Goal: Information Seeking & Learning: Compare options

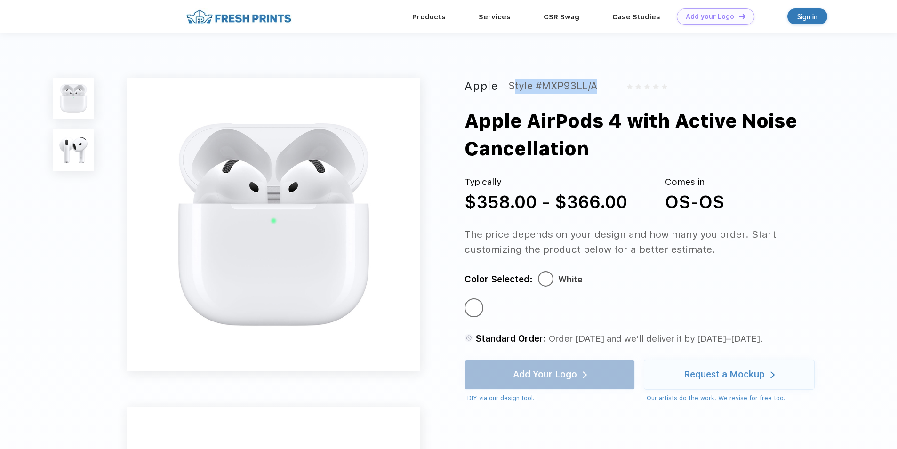
drag, startPoint x: 601, startPoint y: 86, endPoint x: 511, endPoint y: 84, distance: 89.5
click at [511, 84] on div "Apple Style #MXP93LL/A" at bounding box center [649, 86] width 368 height 17
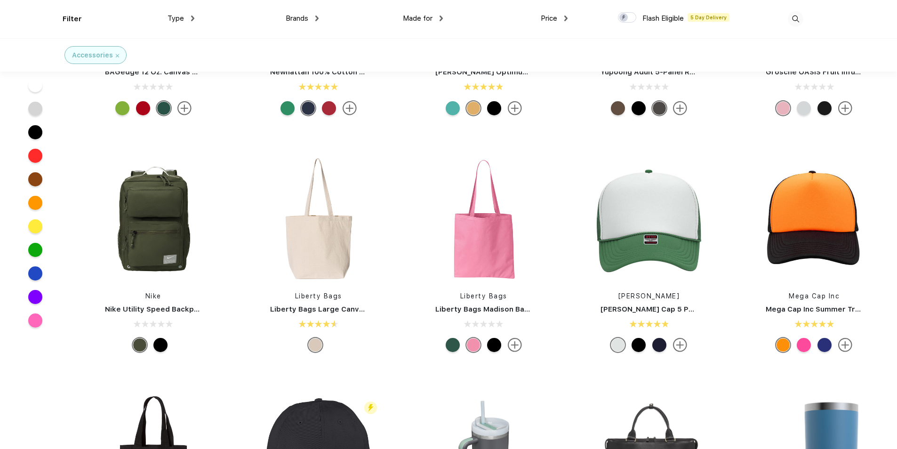
scroll to position [613, 0]
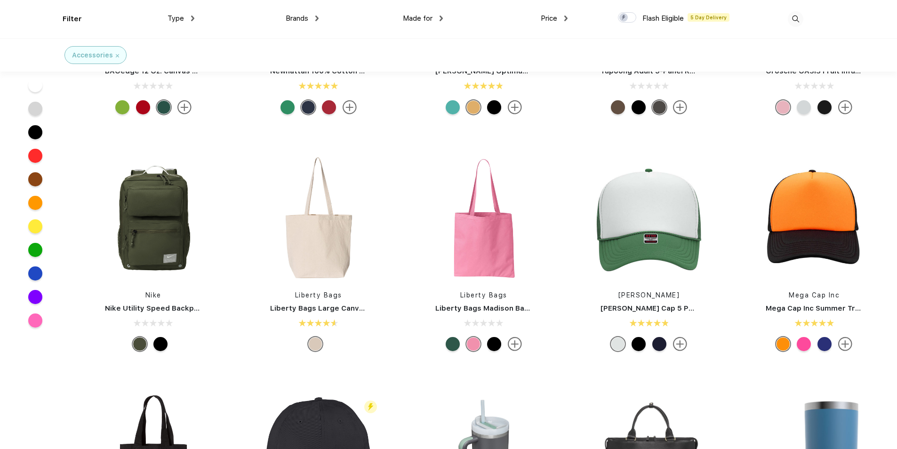
click at [164, 340] on div at bounding box center [161, 344] width 14 height 14
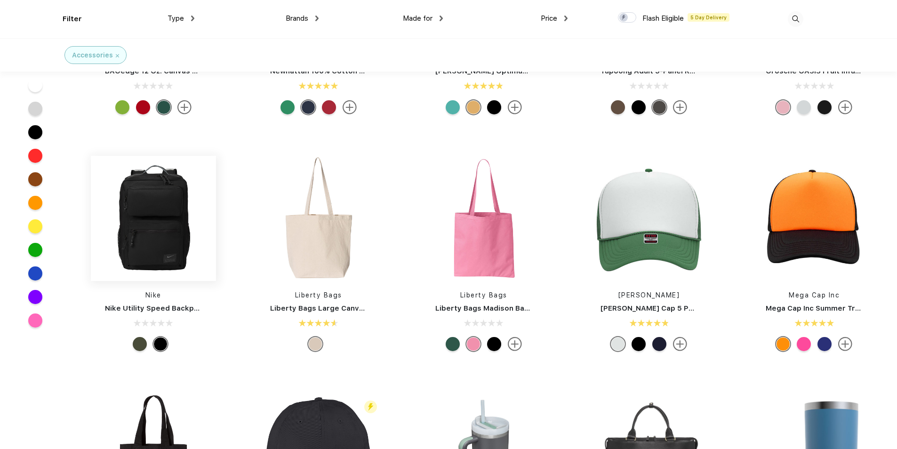
click at [154, 232] on img at bounding box center [153, 218] width 125 height 125
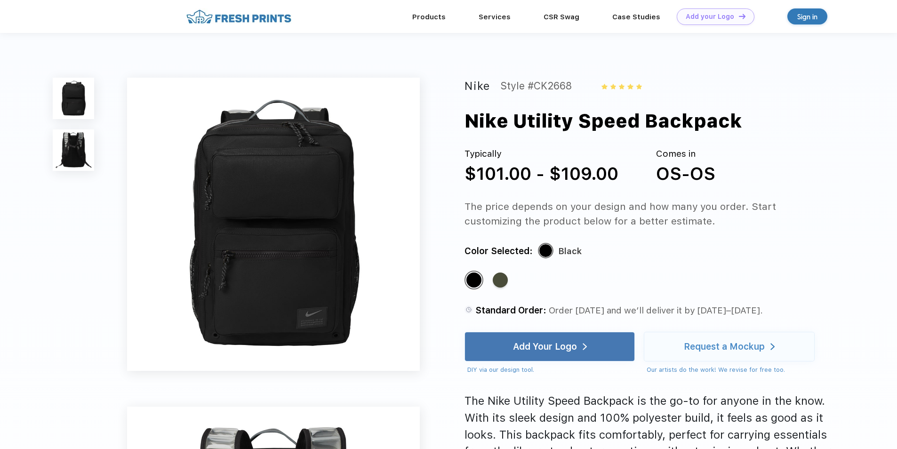
click at [73, 152] on img at bounding box center [73, 149] width 41 height 41
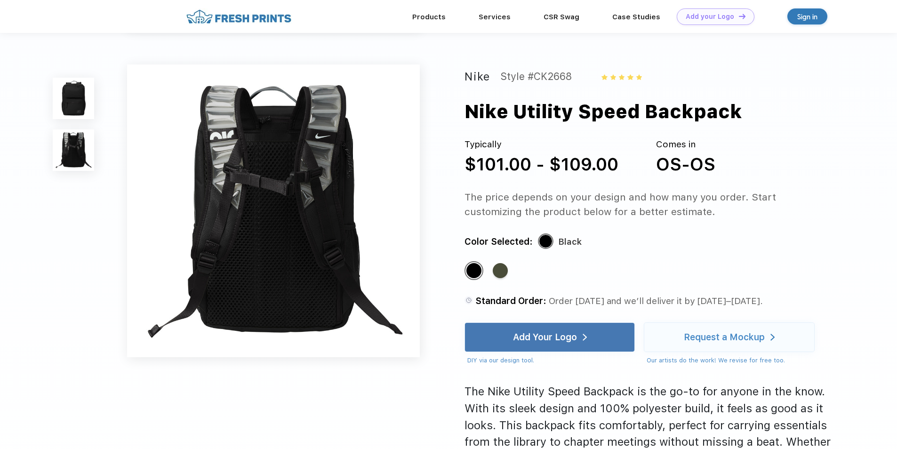
click at [70, 102] on img at bounding box center [73, 98] width 41 height 41
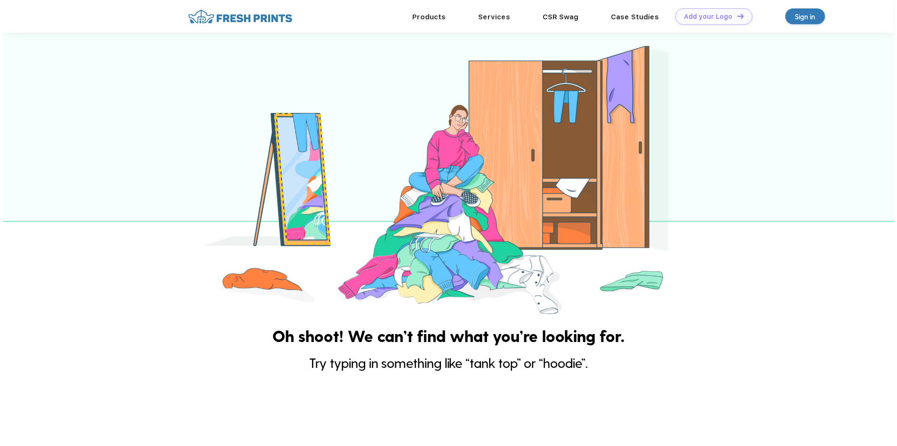
scroll to position [209, 0]
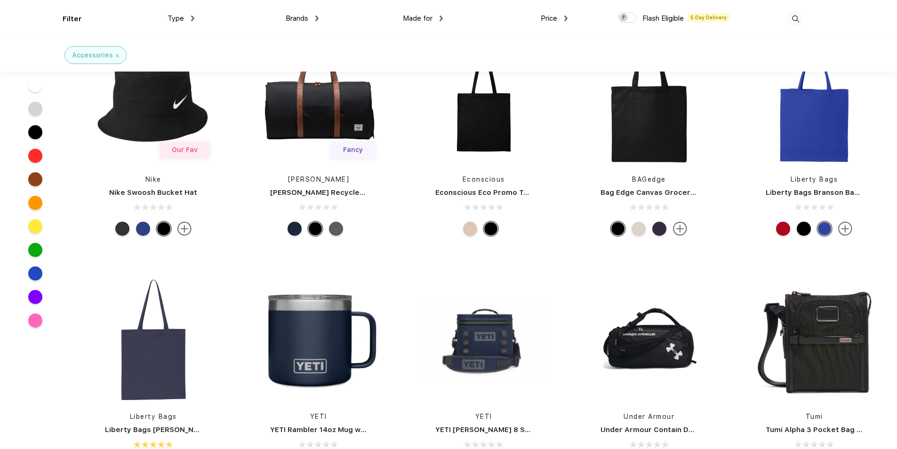
scroll to position [3343, 0]
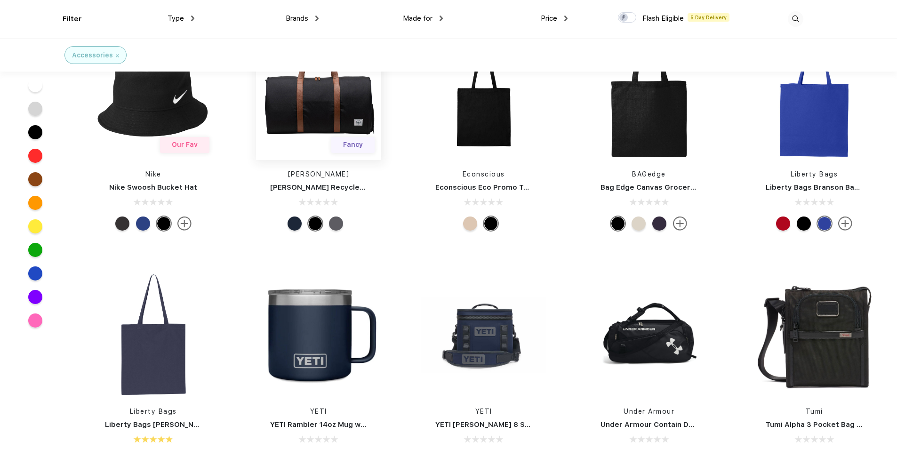
click at [326, 125] on img at bounding box center [318, 97] width 125 height 125
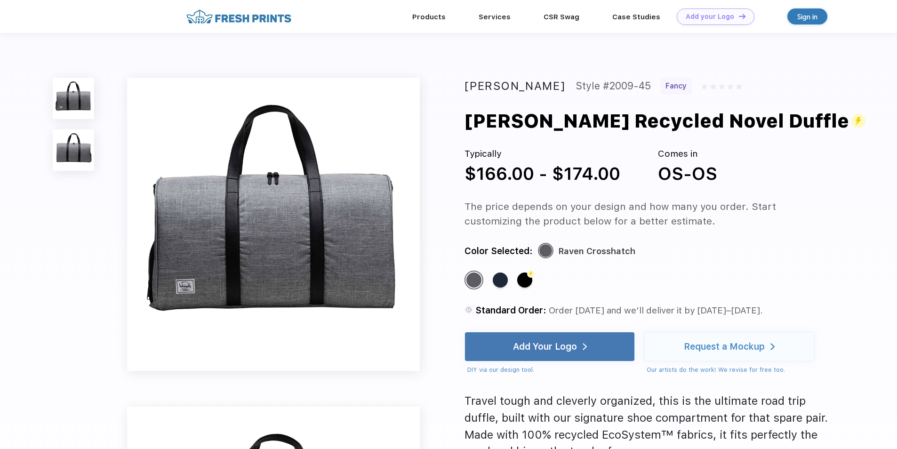
click at [71, 146] on img at bounding box center [73, 149] width 41 height 41
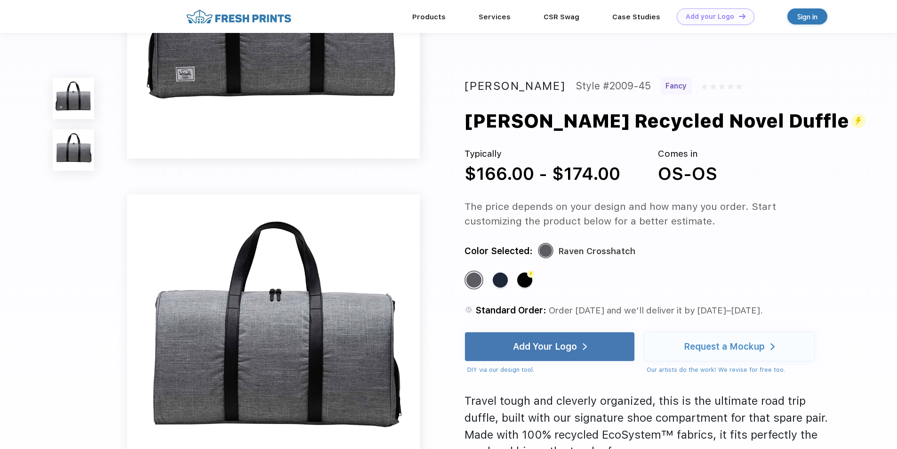
scroll to position [309, 0]
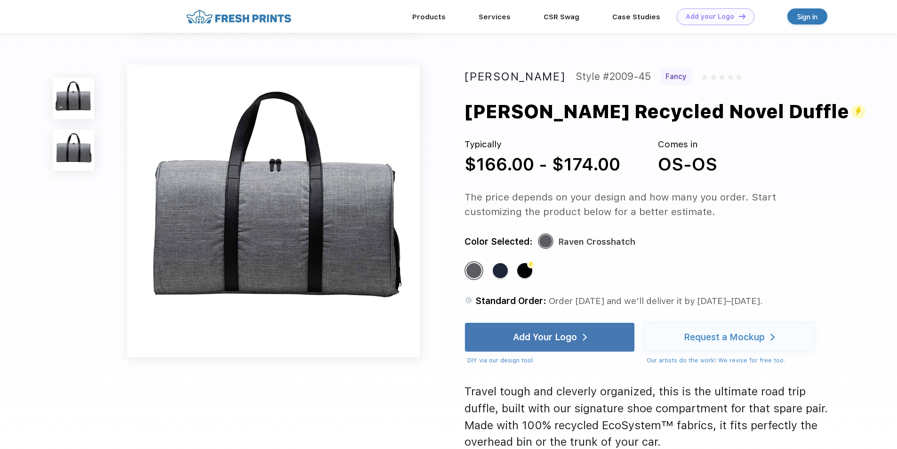
click at [75, 107] on img at bounding box center [73, 98] width 41 height 41
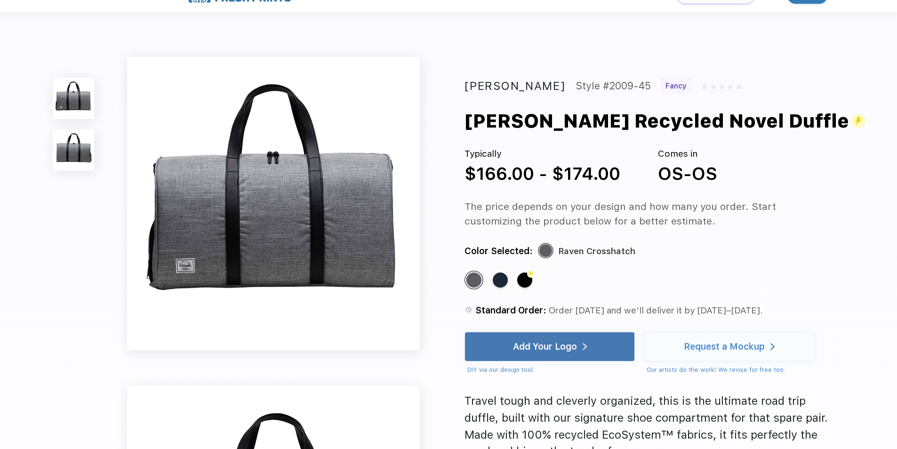
scroll to position [0, 0]
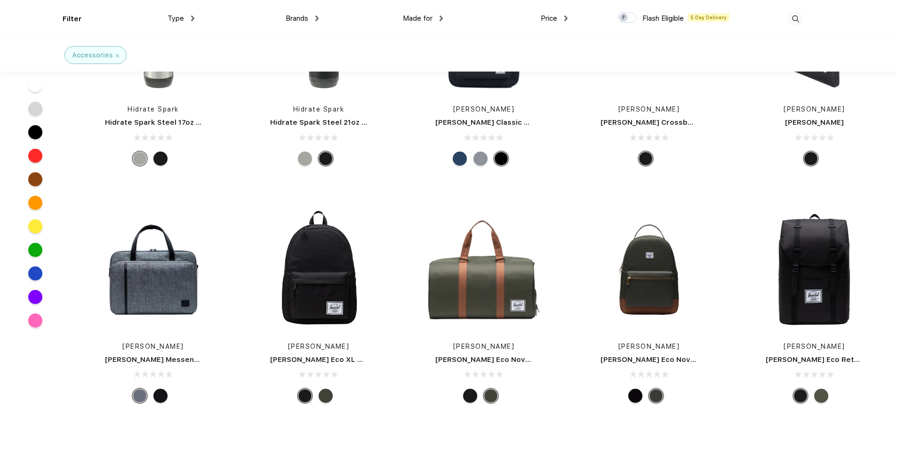
scroll to position [18129, 0]
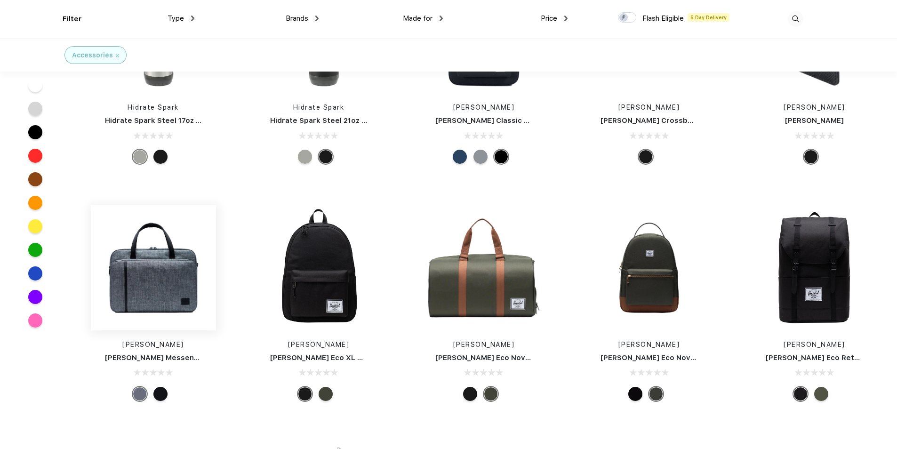
click at [158, 287] on img at bounding box center [153, 267] width 125 height 125
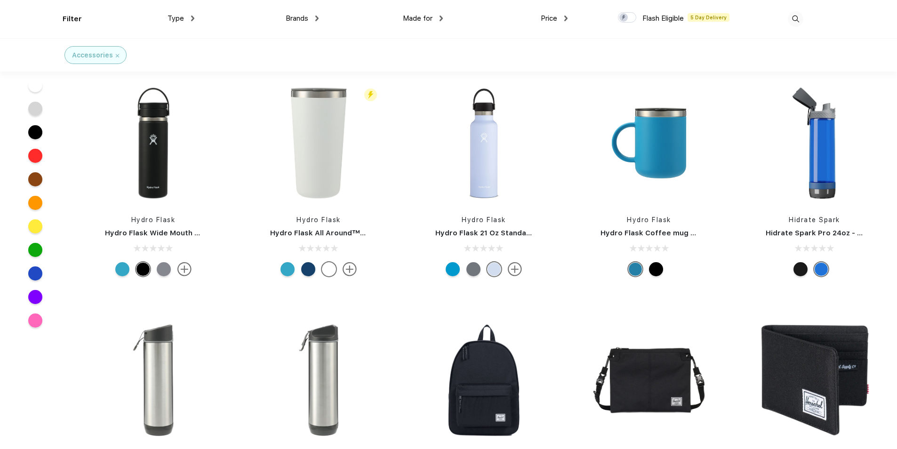
scroll to position [18156, 0]
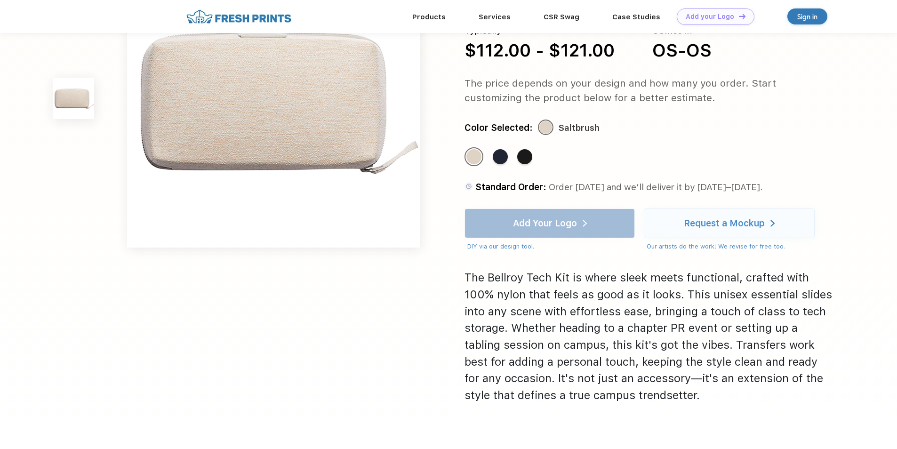
scroll to position [141, 0]
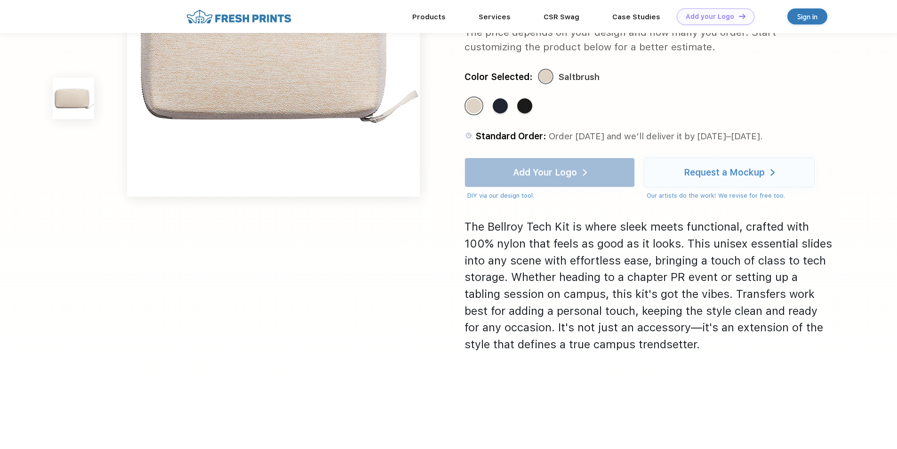
drag, startPoint x: 132, startPoint y: 126, endPoint x: 138, endPoint y: 127, distance: 6.2
click at [133, 127] on img at bounding box center [273, 49] width 293 height 293
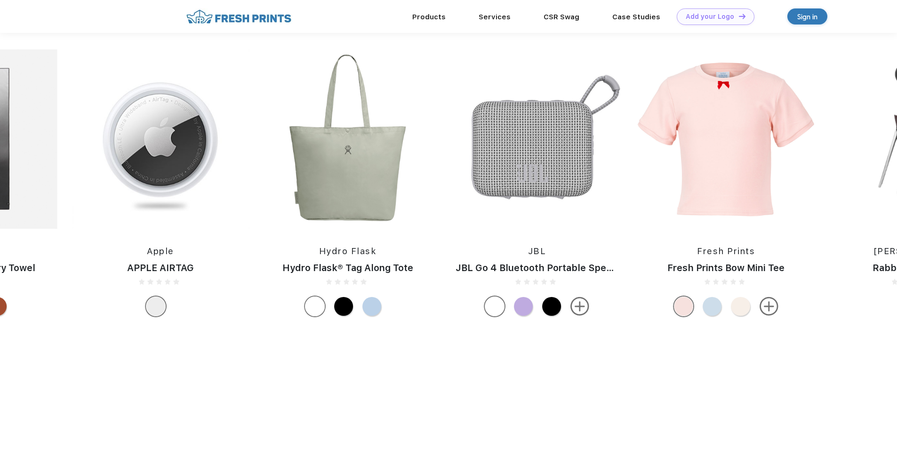
scroll to position [612, 0]
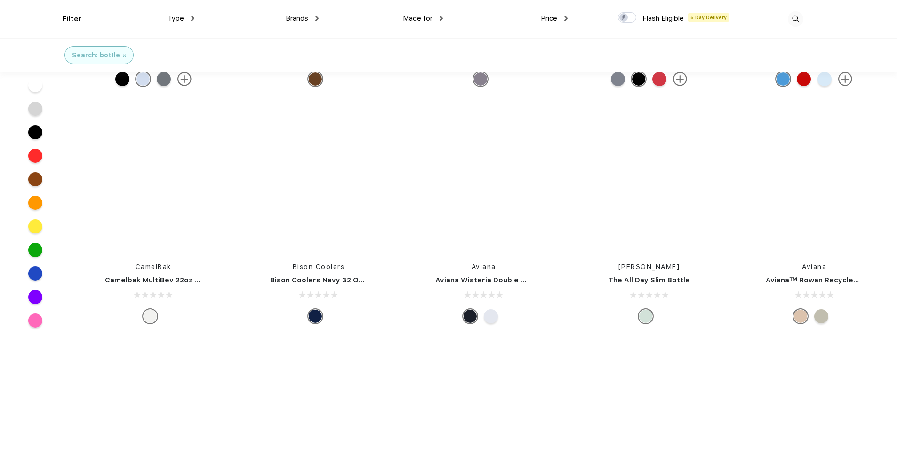
scroll to position [3014, 0]
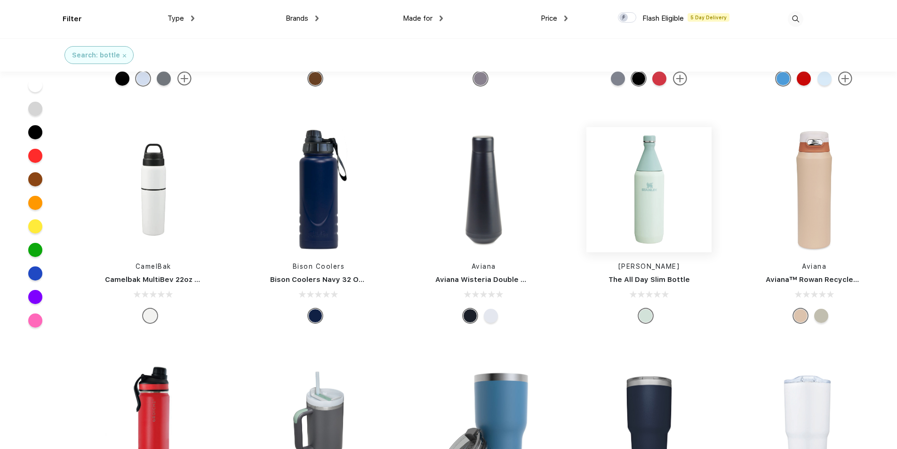
click at [648, 192] on img at bounding box center [649, 189] width 125 height 125
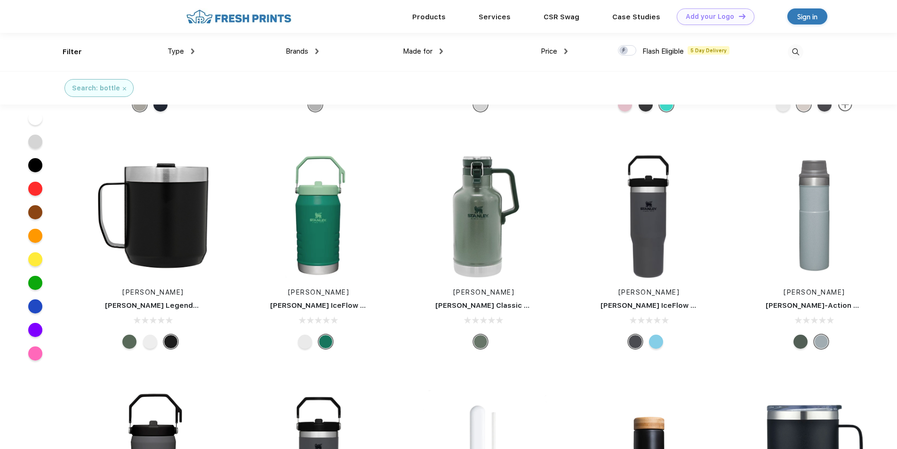
scroll to position [4852, 0]
click at [790, 55] on img at bounding box center [796, 52] width 16 height 16
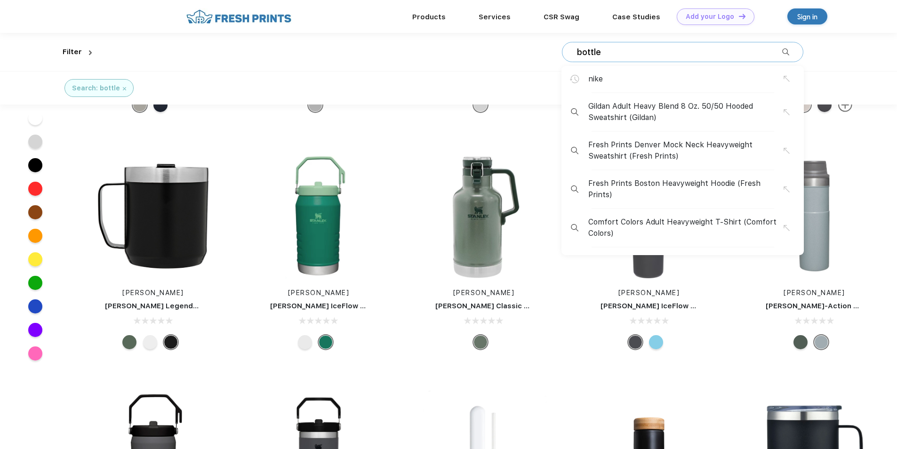
drag, startPoint x: 668, startPoint y: 57, endPoint x: 556, endPoint y: 57, distance: 112.5
click at [556, 57] on div "bottle nike Gildan Adult Heavy Blend 8 Oz. 50/50 Hooded Sweatshirt (Gildan) Fre…" at bounding box center [450, 52] width 708 height 38
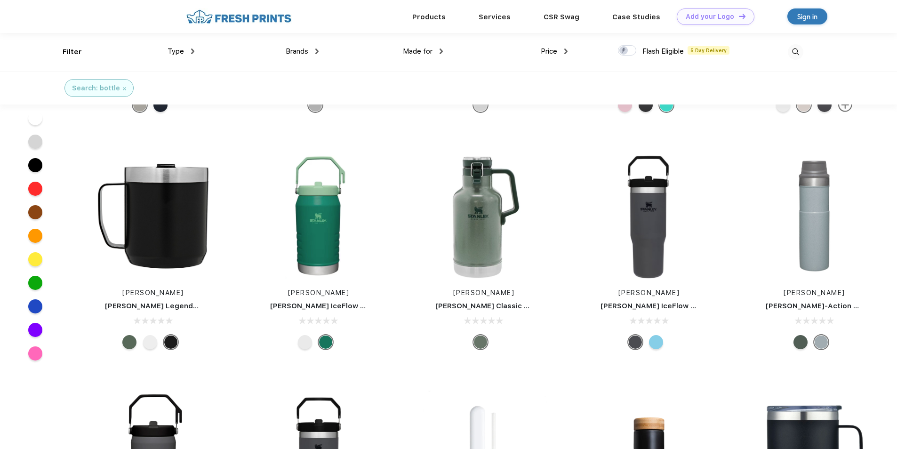
click at [797, 54] on img at bounding box center [796, 52] width 16 height 16
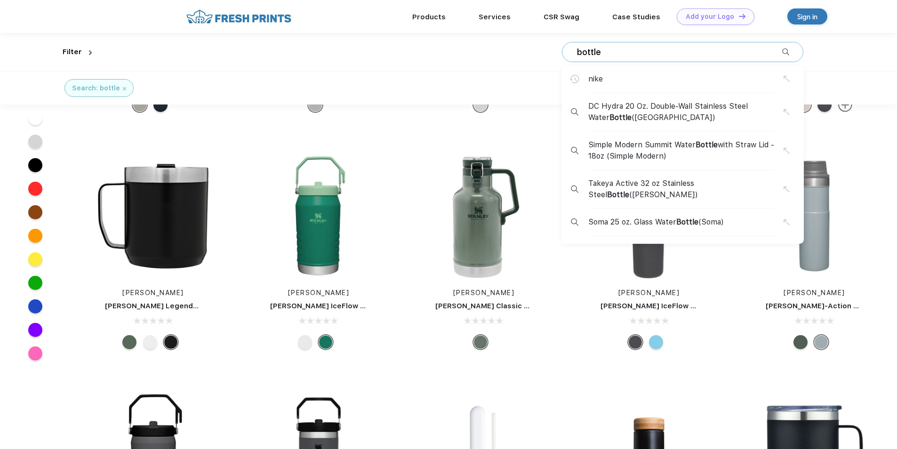
click at [670, 49] on input "bottle" at bounding box center [679, 52] width 206 height 10
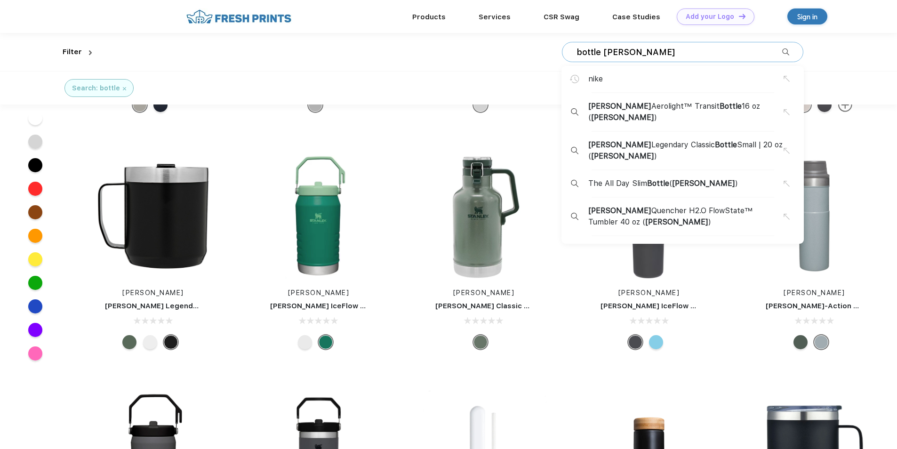
type input "bottle stanley"
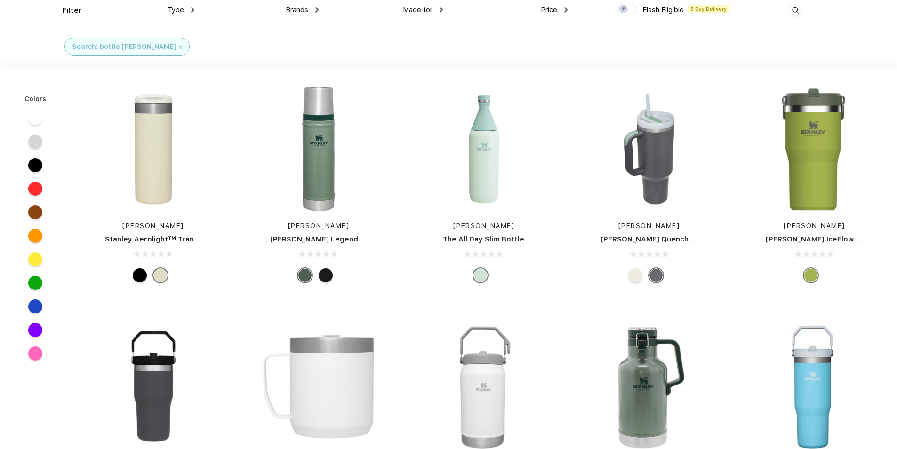
scroll to position [94, 0]
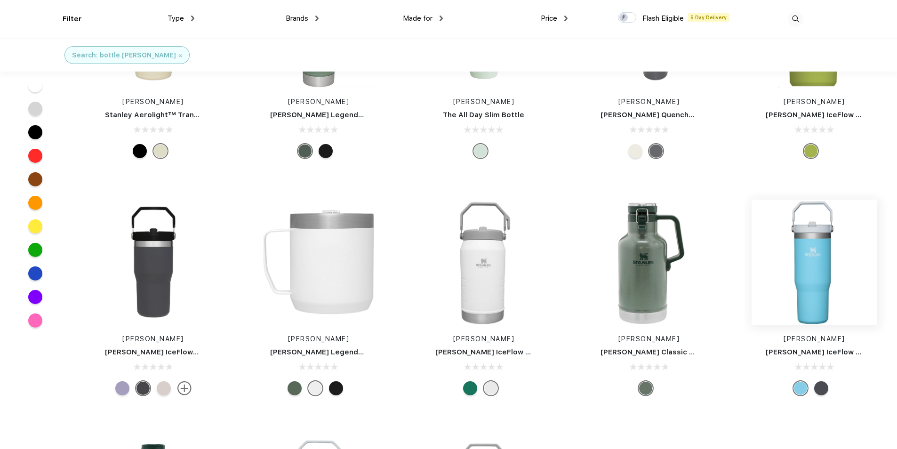
click at [819, 306] on img at bounding box center [814, 262] width 125 height 125
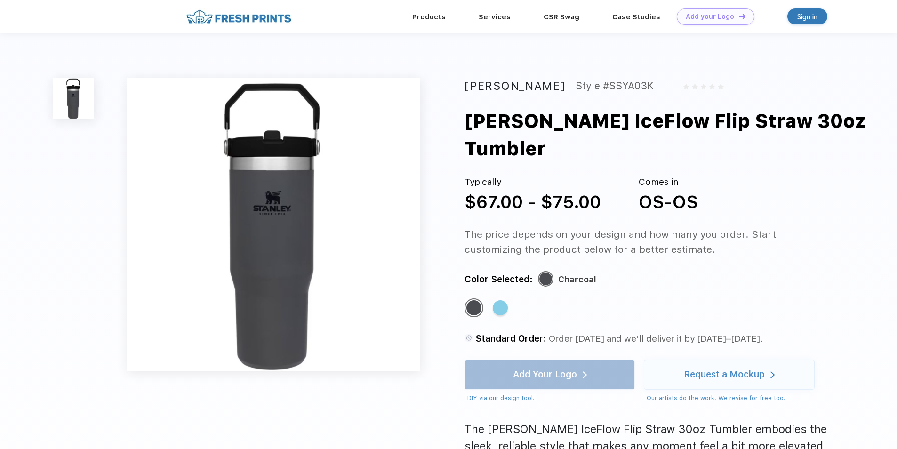
scroll to position [94, 0]
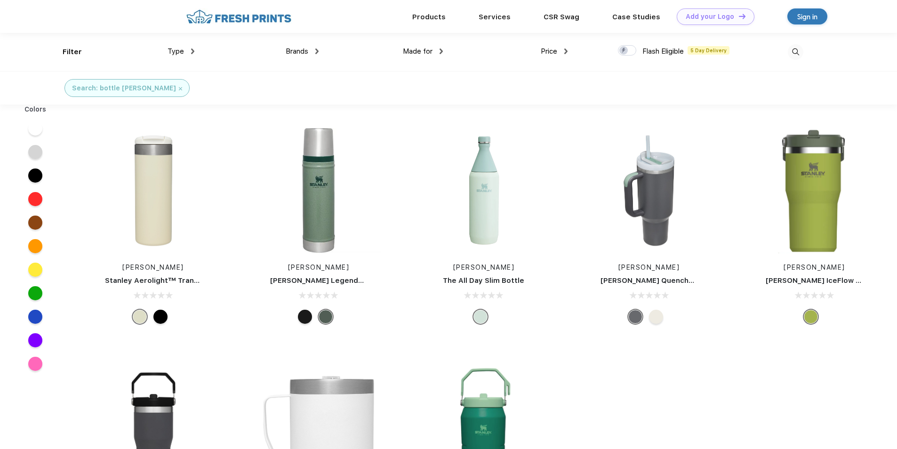
scroll to position [0, 0]
click at [672, 224] on img at bounding box center [649, 190] width 125 height 125
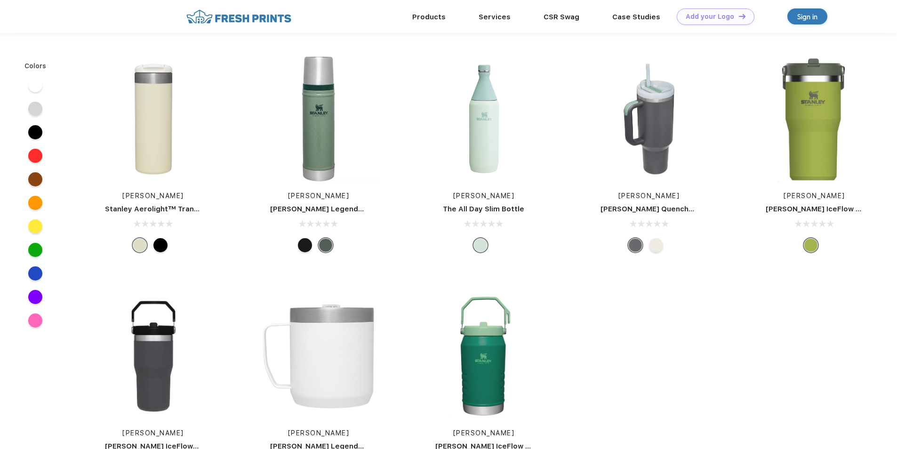
scroll to position [0, 0]
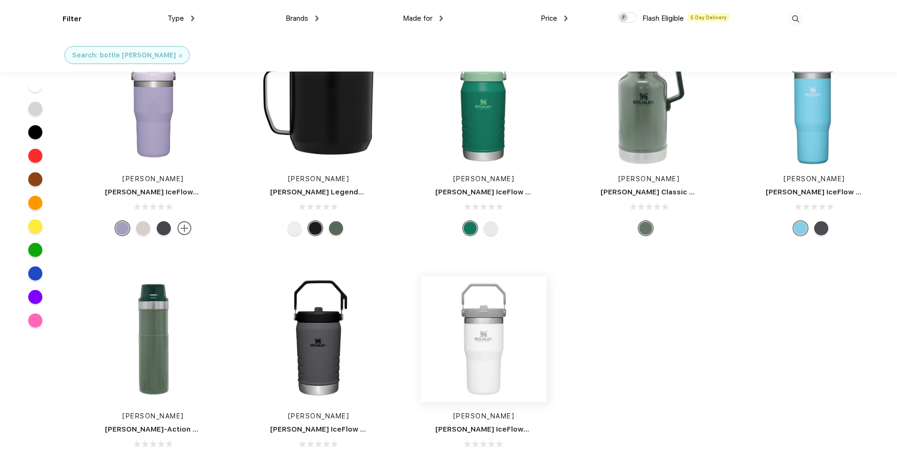
scroll to position [330, 0]
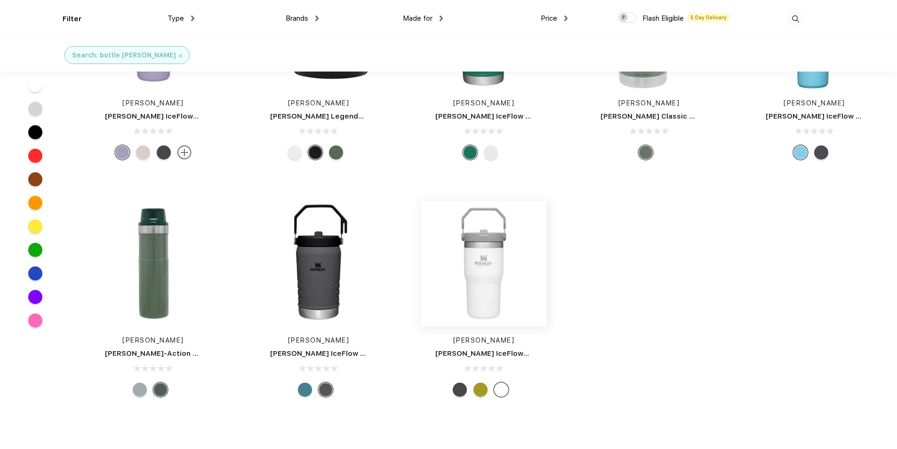
click at [505, 275] on img at bounding box center [483, 263] width 125 height 125
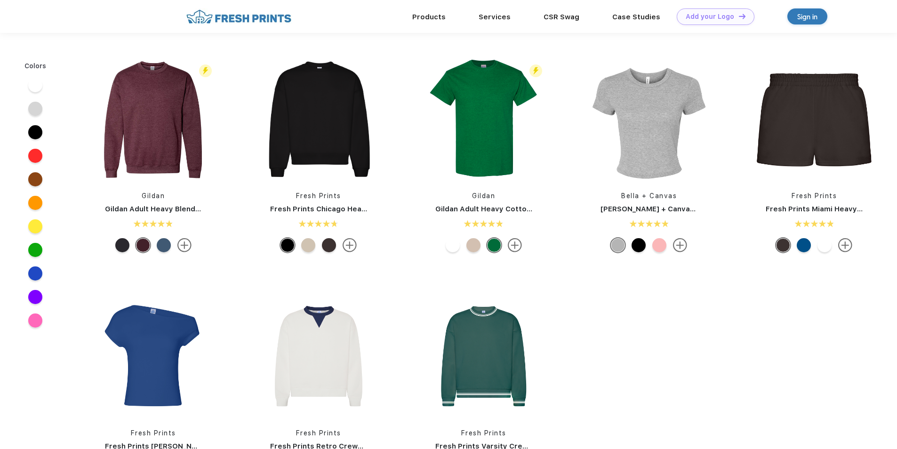
scroll to position [330, 0]
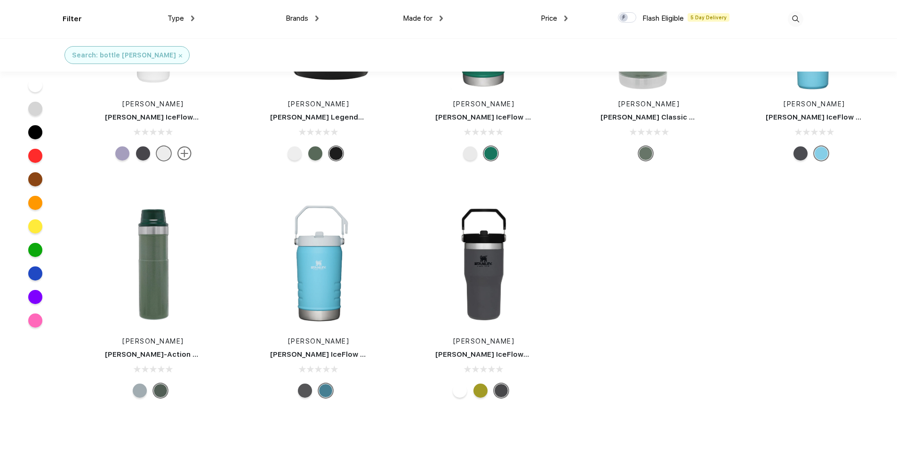
scroll to position [330, 0]
click at [182, 289] on img at bounding box center [153, 263] width 125 height 125
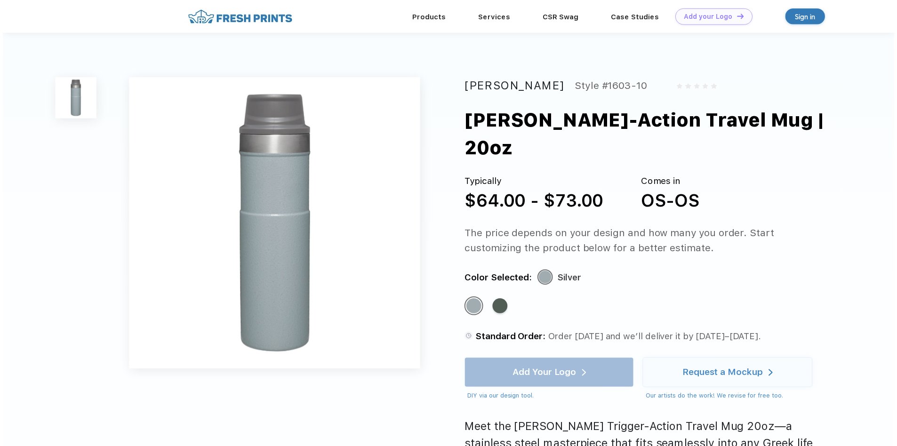
scroll to position [209, 0]
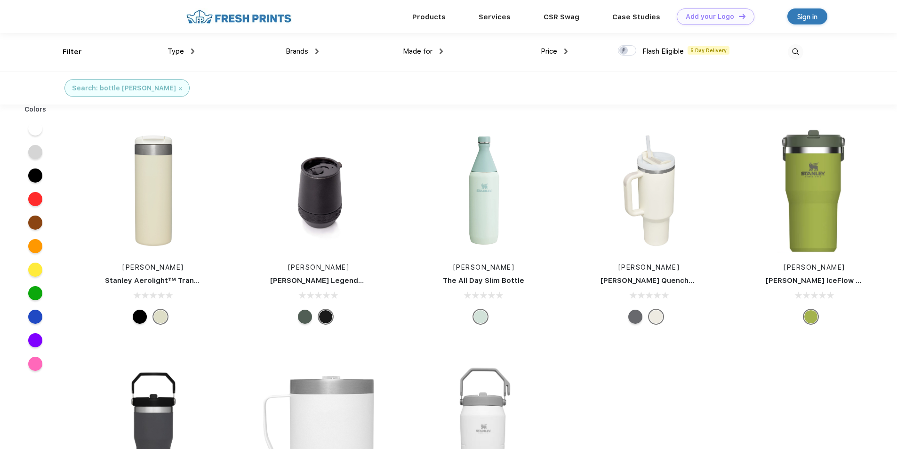
scroll to position [0, 0]
click at [644, 233] on img at bounding box center [649, 190] width 125 height 125
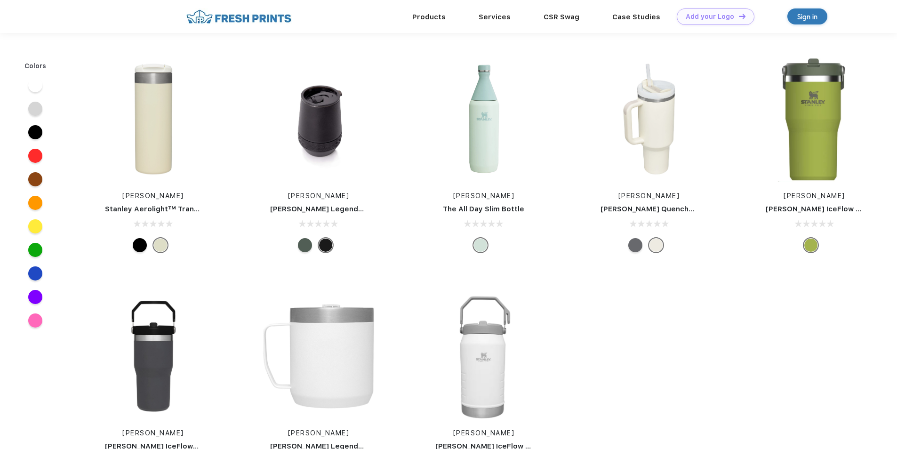
scroll to position [0, 0]
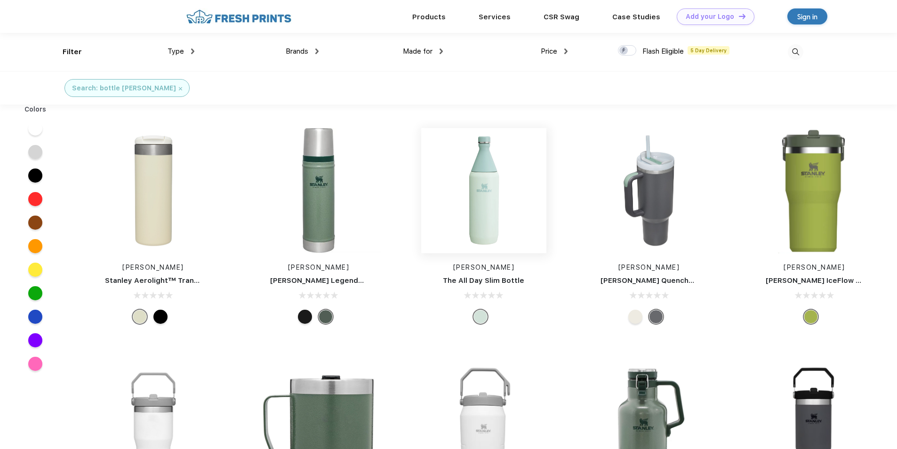
click at [487, 234] on img at bounding box center [483, 190] width 125 height 125
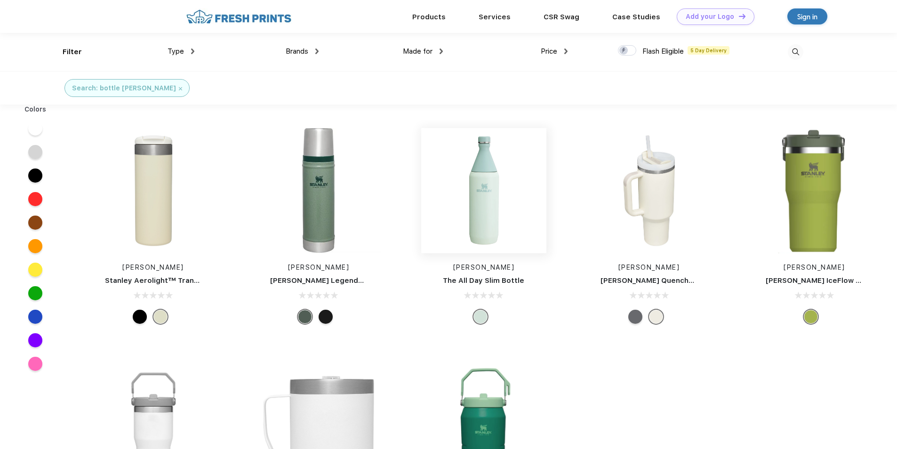
scroll to position [0, 0]
click at [509, 238] on img at bounding box center [483, 190] width 125 height 125
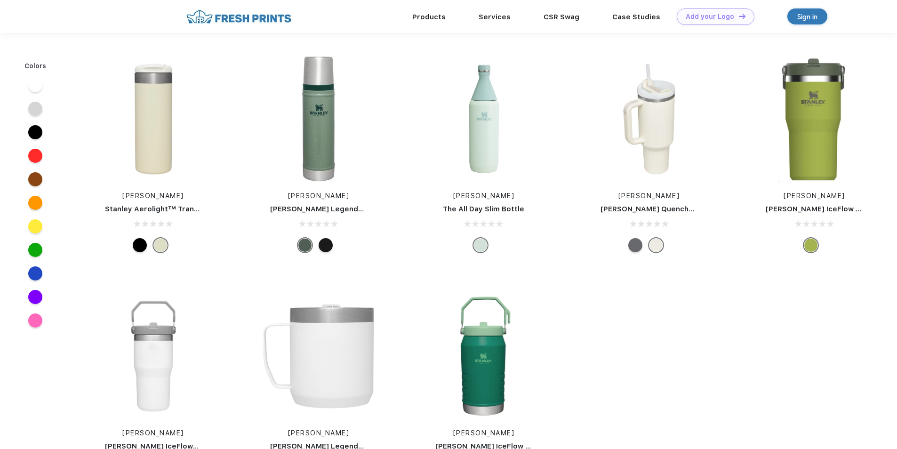
scroll to position [0, 0]
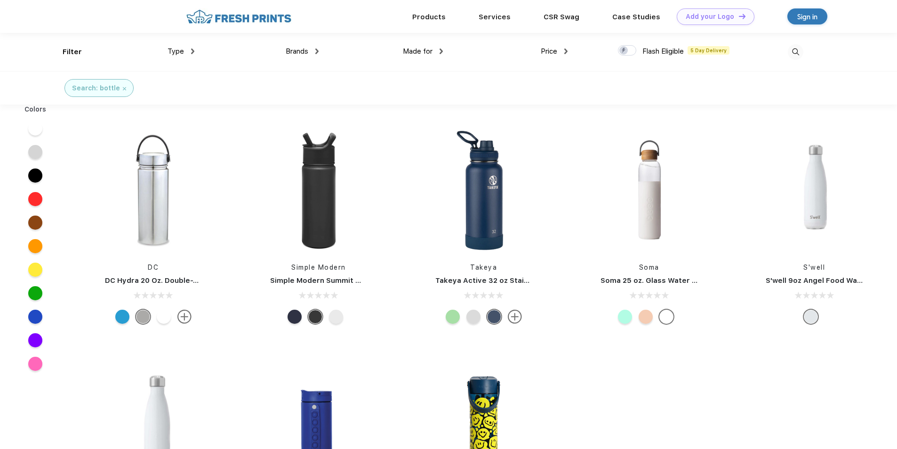
click at [560, 55] on div "Price" at bounding box center [554, 51] width 27 height 11
click at [534, 113] on div "$$$" at bounding box center [535, 118] width 11 height 10
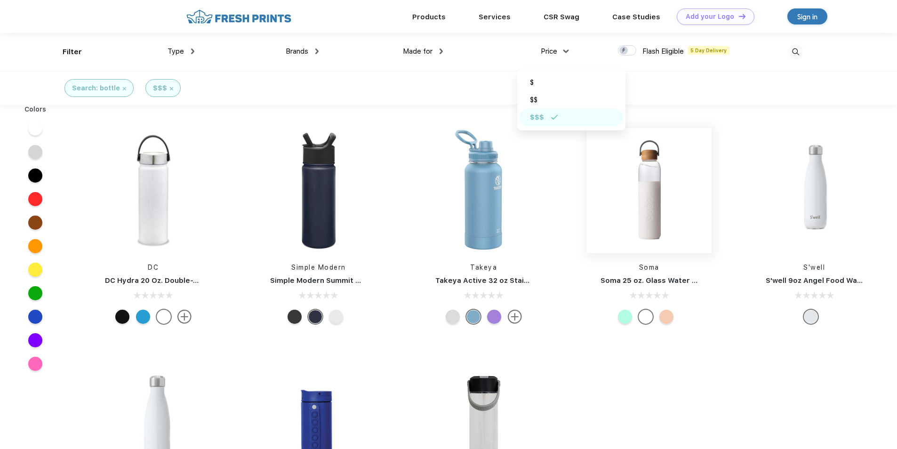
click at [659, 232] on img at bounding box center [649, 190] width 125 height 125
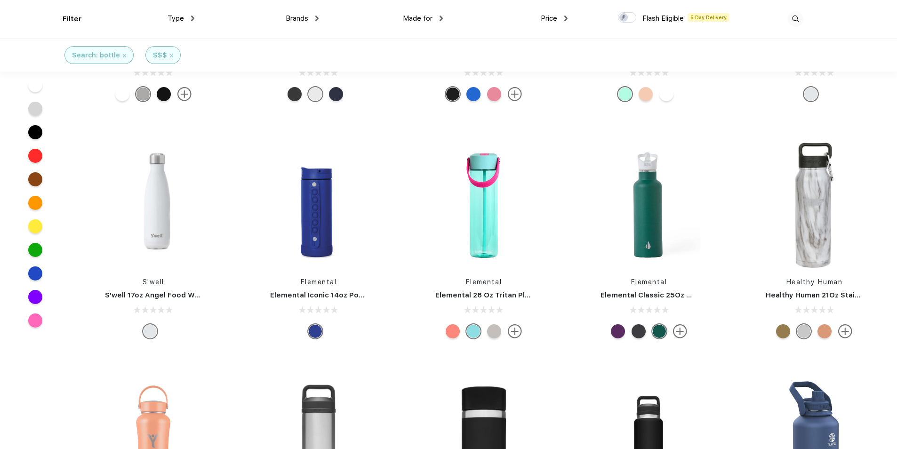
scroll to position [283, 0]
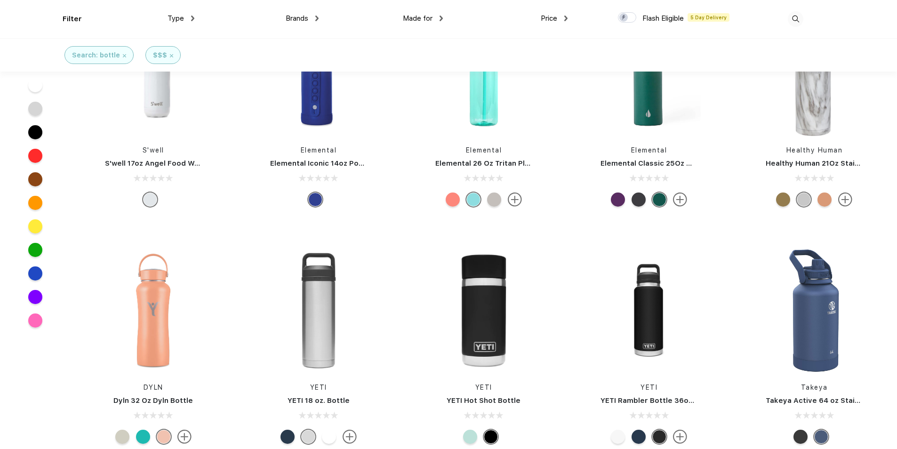
click at [547, 19] on span "Price" at bounding box center [549, 18] width 16 height 8
click at [563, 19] on div "Price" at bounding box center [554, 18] width 27 height 11
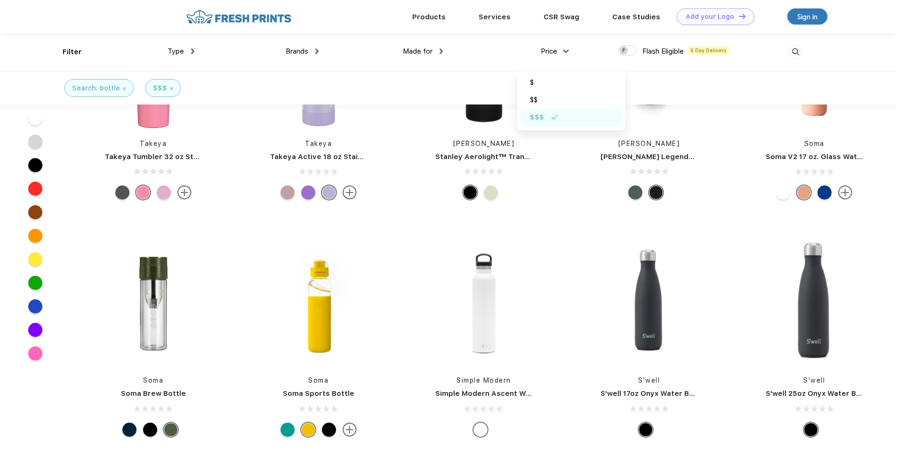
scroll to position [566, 0]
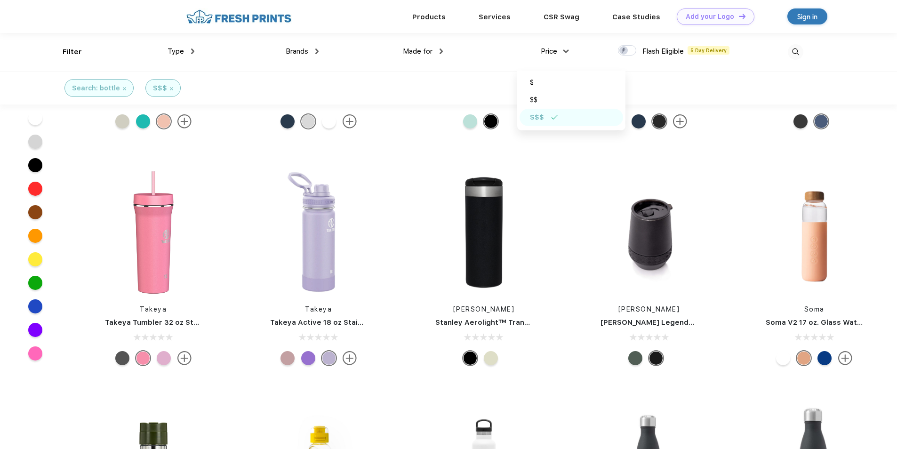
click at [170, 89] on img at bounding box center [171, 88] width 3 height 3
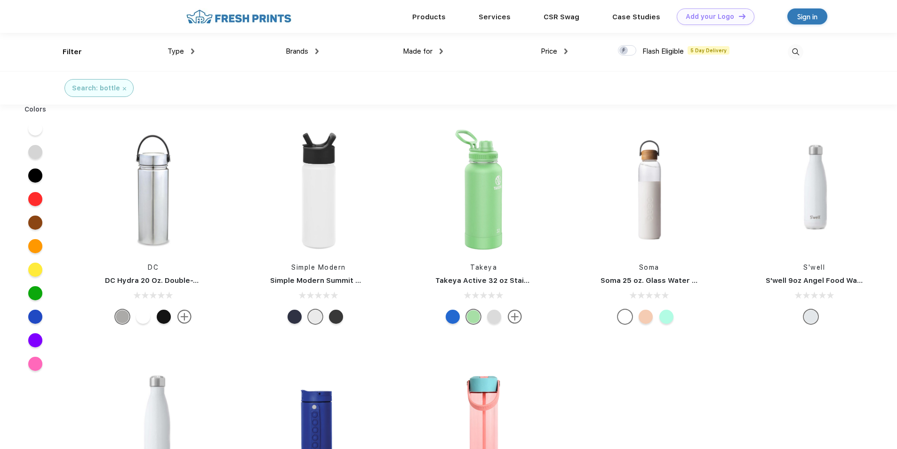
click at [185, 49] on div "Type" at bounding box center [181, 51] width 27 height 11
click at [305, 52] on span "Brands" at bounding box center [297, 51] width 23 height 8
click at [317, 53] on img at bounding box center [316, 52] width 3 height 6
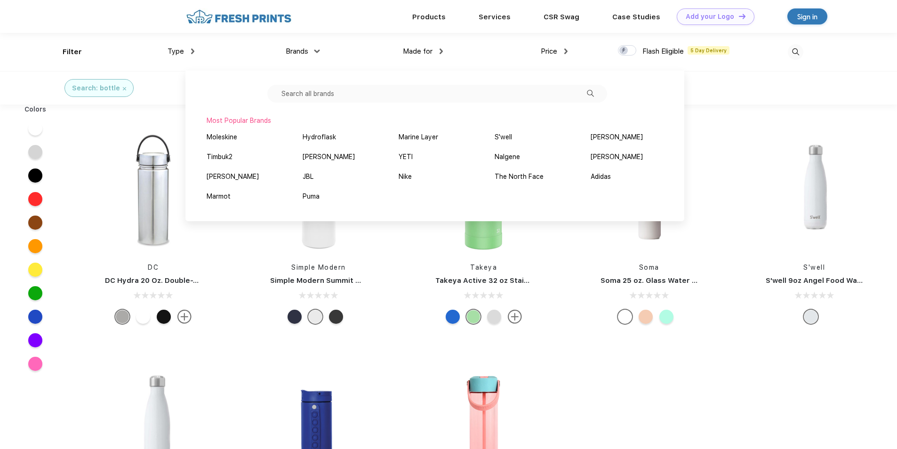
click at [65, 52] on div "Filter" at bounding box center [72, 52] width 19 height 11
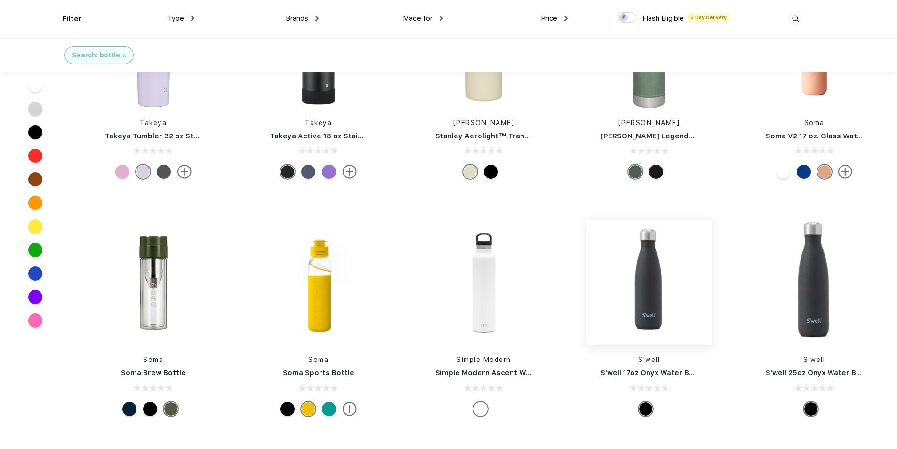
scroll to position [800, 0]
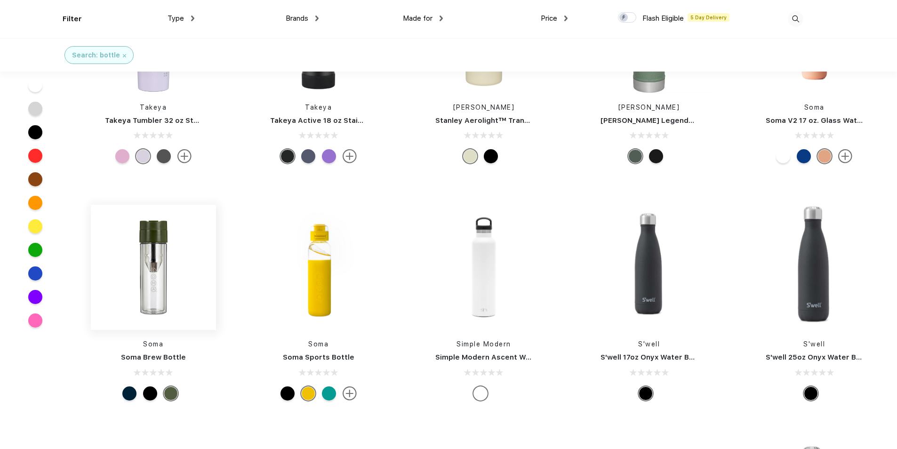
click at [154, 297] on img at bounding box center [153, 267] width 125 height 125
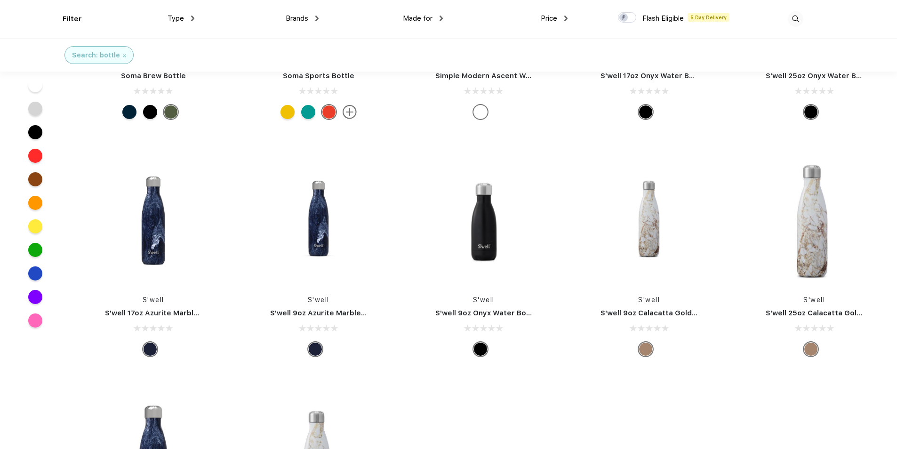
scroll to position [1083, 0]
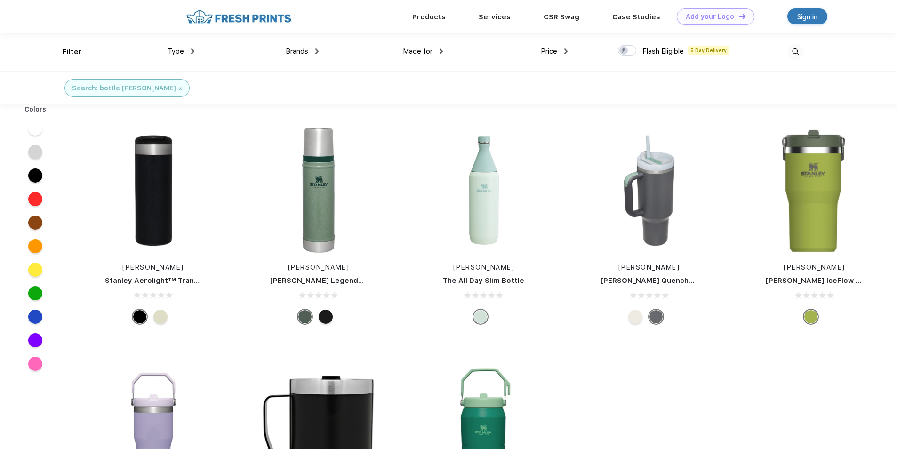
scroll to position [0, 0]
click at [635, 238] on img at bounding box center [649, 190] width 125 height 125
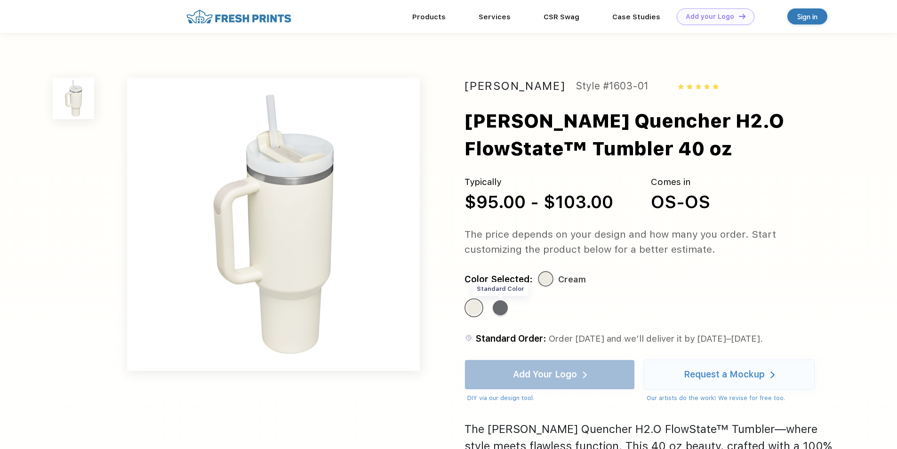
click at [504, 311] on div "Standard Color" at bounding box center [500, 307] width 15 height 15
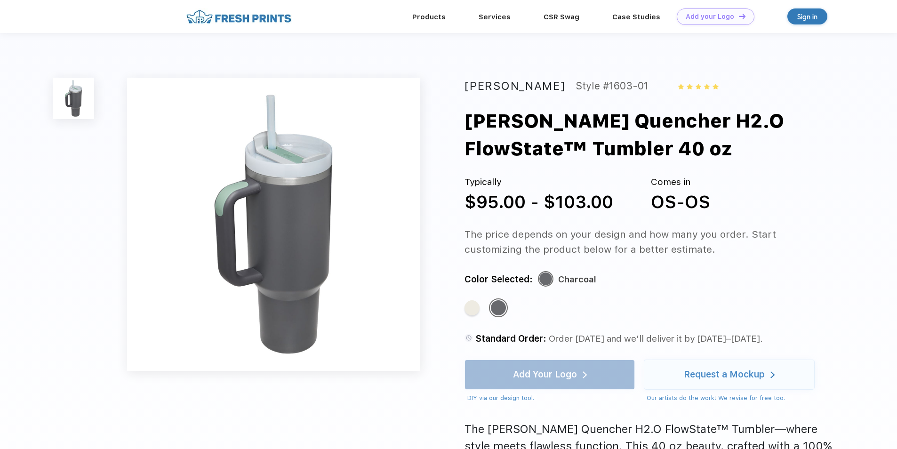
click at [120, 412] on div "[PERSON_NAME] Style #1603-01 [PERSON_NAME] H2.O FlowState™ Tumbler 40 oz Typica…" at bounding box center [448, 325] width 897 height 584
drag, startPoint x: 568, startPoint y: 85, endPoint x: 521, endPoint y: 80, distance: 47.4
click at [521, 80] on div "[PERSON_NAME] Style #1603-01" at bounding box center [649, 86] width 368 height 17
copy div "Style #1603-01"
click at [475, 308] on div "Standard Color" at bounding box center [472, 307] width 15 height 15
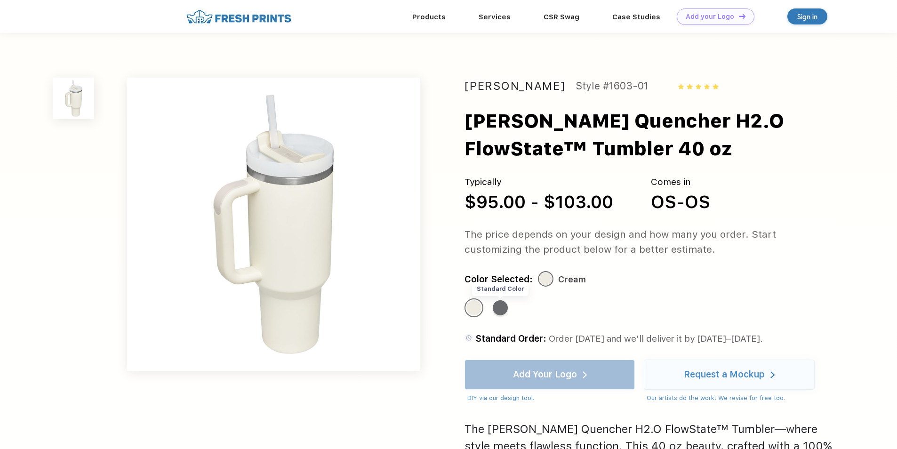
click at [501, 308] on div "Standard Color" at bounding box center [500, 307] width 15 height 15
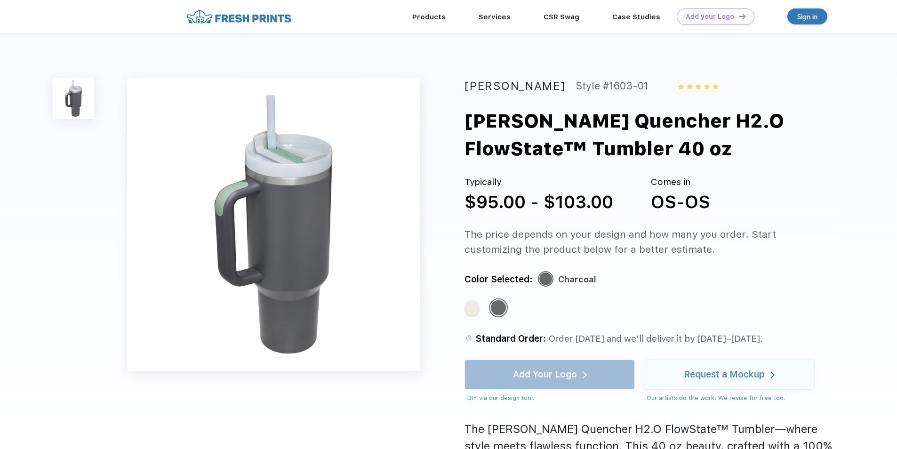
scroll to position [0, 0]
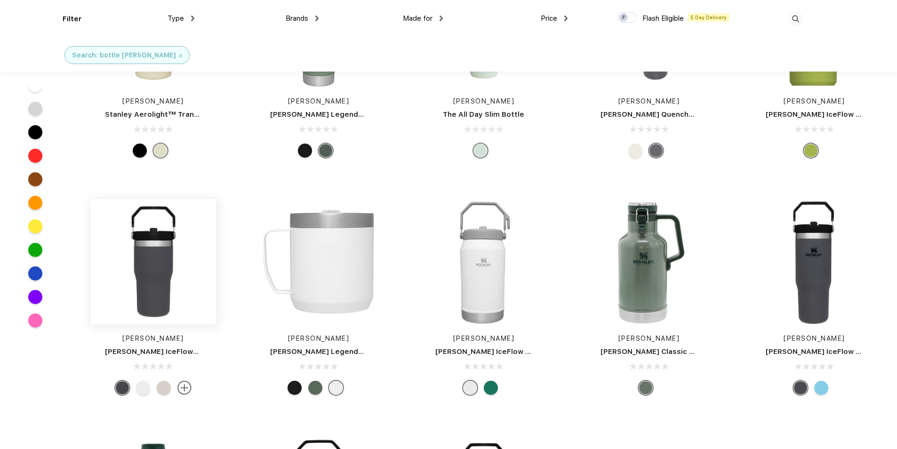
scroll to position [0, 0]
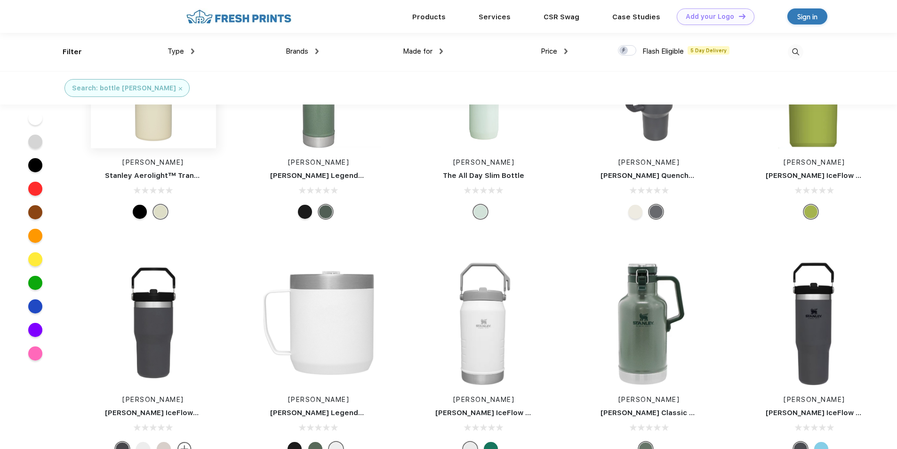
click at [156, 130] on img at bounding box center [153, 85] width 125 height 125
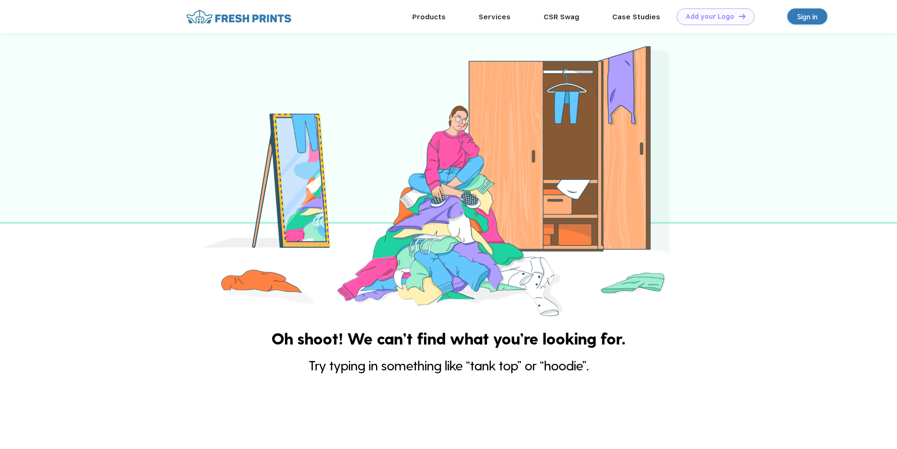
scroll to position [0, 0]
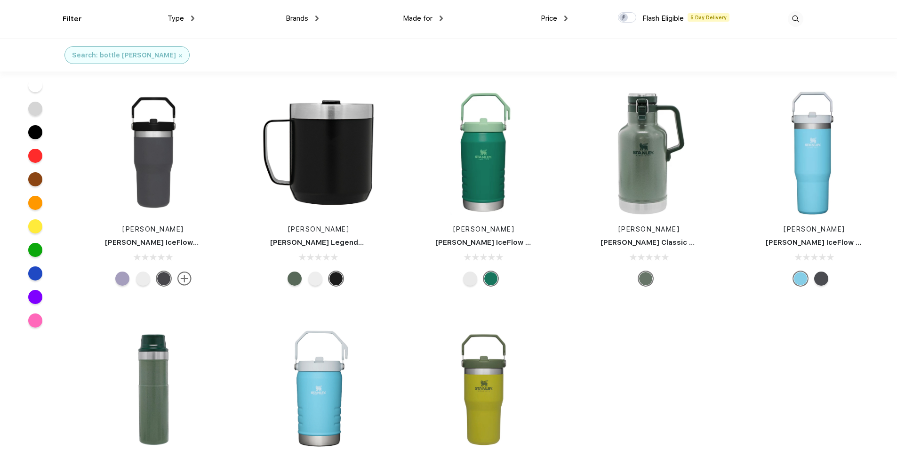
scroll to position [283, 0]
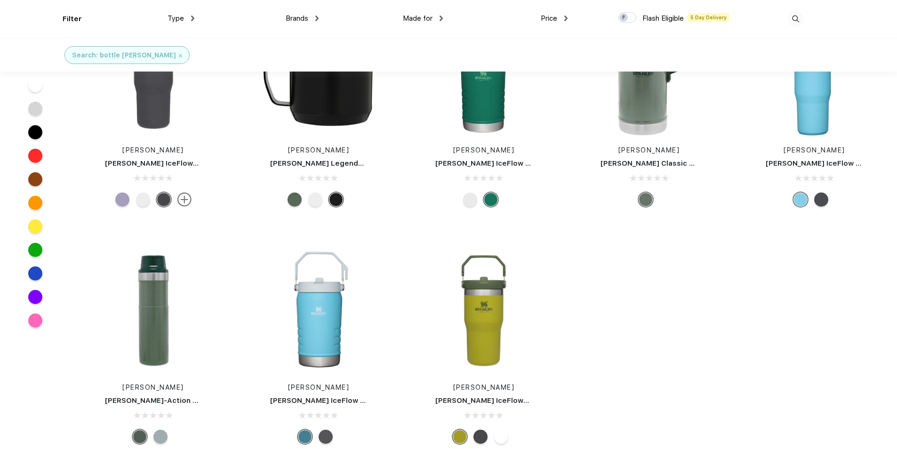
click at [825, 140] on div "[PERSON_NAME] IceFlow Flip Straw 30oz Tumbler" at bounding box center [814, 111] width 139 height 200
click at [817, 136] on div "Stanley Stanley IceFlow Flip Straw 30oz Tumbler" at bounding box center [814, 111] width 139 height 200
click at [805, 100] on img at bounding box center [814, 73] width 125 height 125
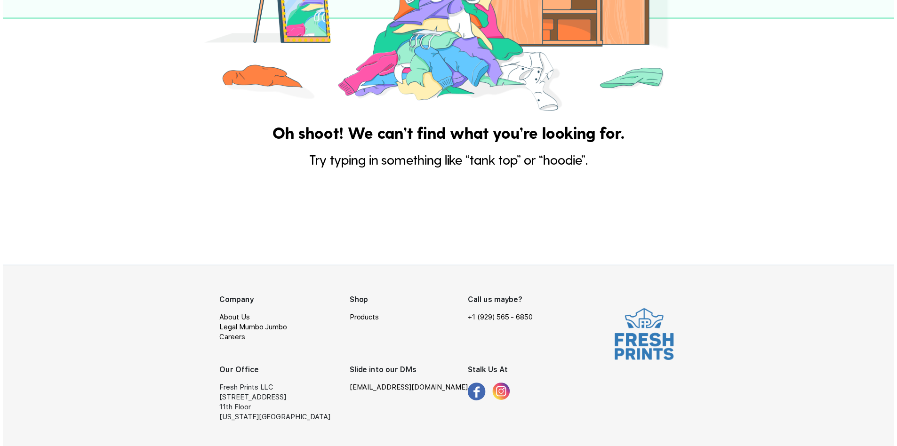
scroll to position [176, 0]
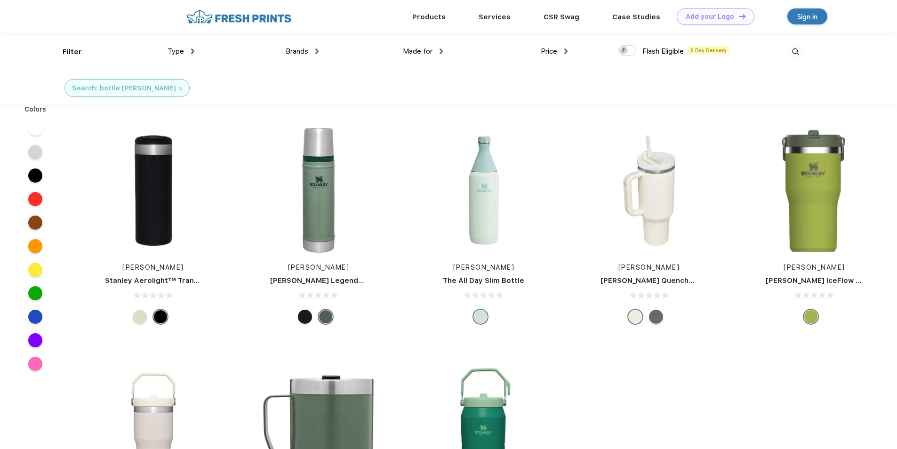
scroll to position [0, 0]
click at [485, 199] on img at bounding box center [483, 190] width 125 height 125
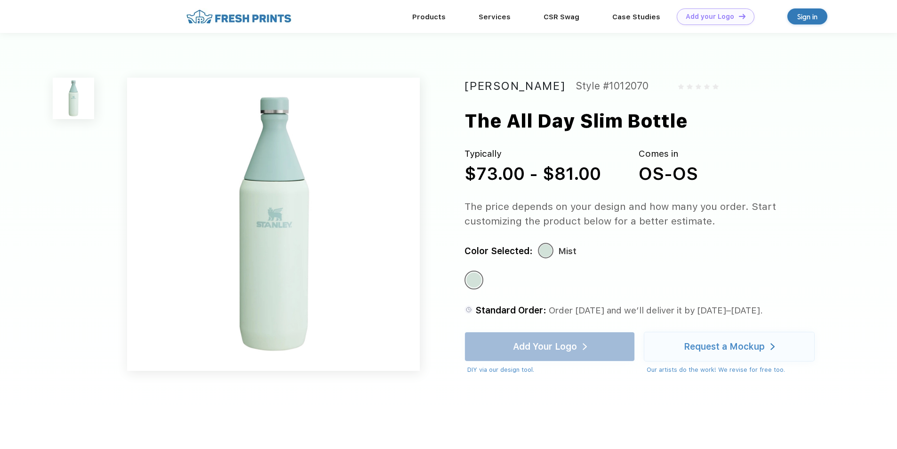
drag, startPoint x: 710, startPoint y: 119, endPoint x: 469, endPoint y: 116, distance: 241.6
click at [469, 116] on div "The All Day Slim Bottle" at bounding box center [667, 121] width 404 height 28
copy div "The All Day Slim Bottle"
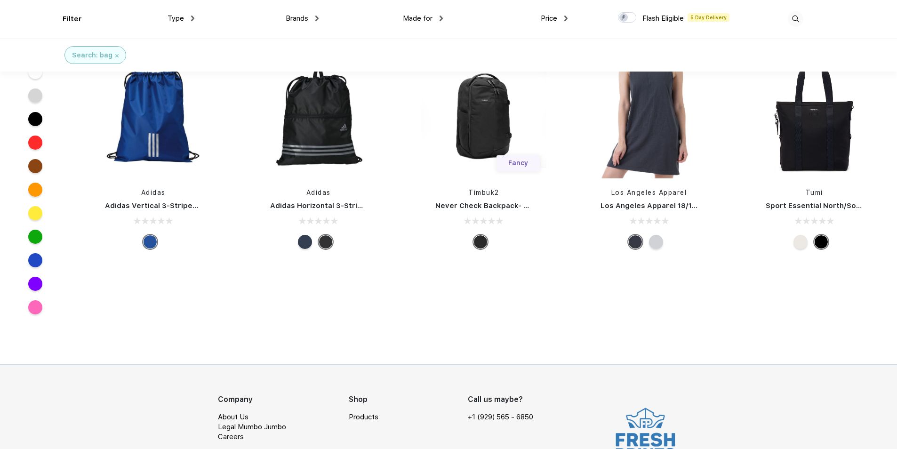
scroll to position [9117, 0]
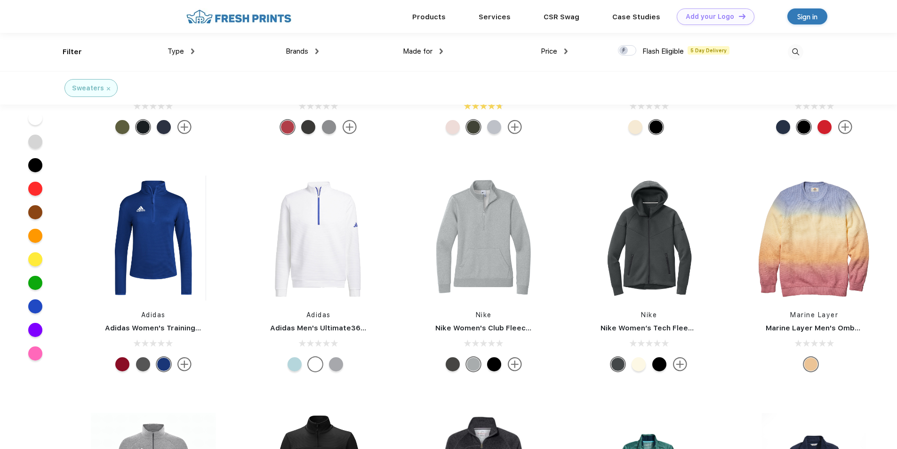
scroll to position [2214, 0]
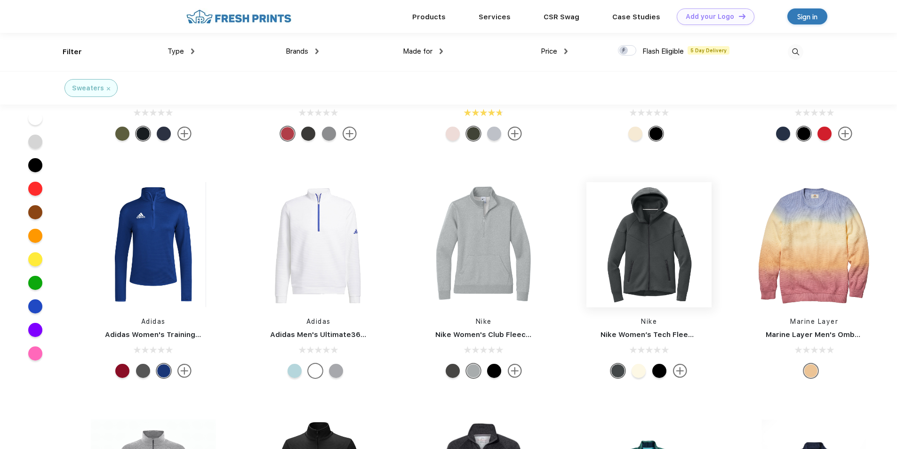
click at [624, 274] on img at bounding box center [649, 244] width 125 height 125
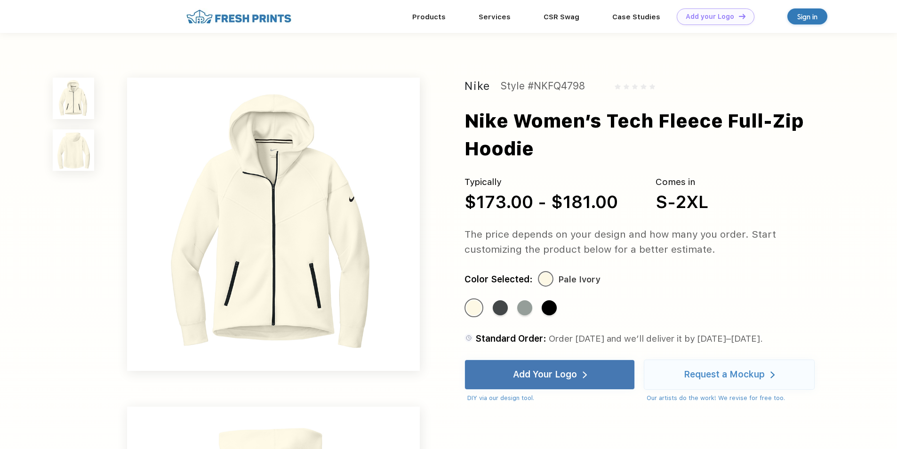
click at [72, 140] on img at bounding box center [73, 149] width 41 height 41
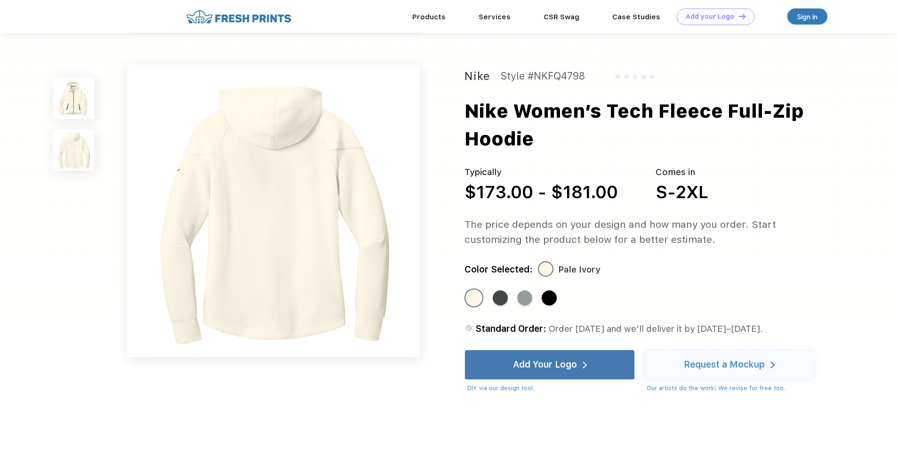
click at [57, 98] on img at bounding box center [73, 98] width 41 height 41
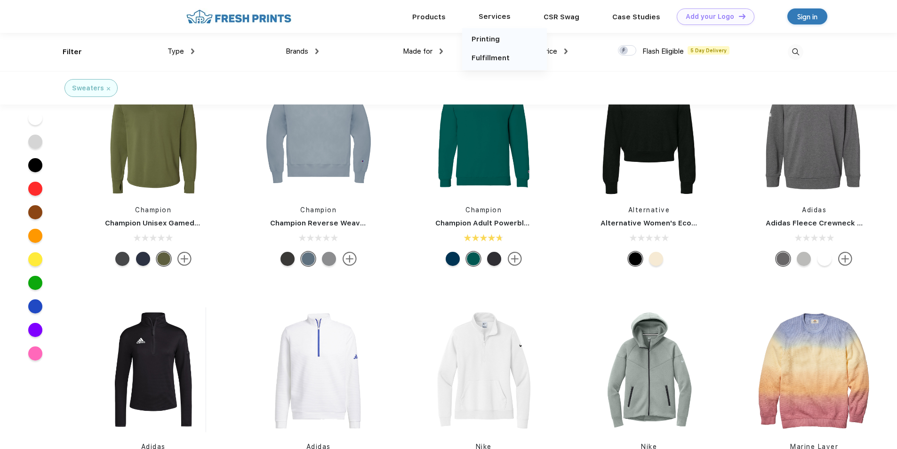
scroll to position [2072, 0]
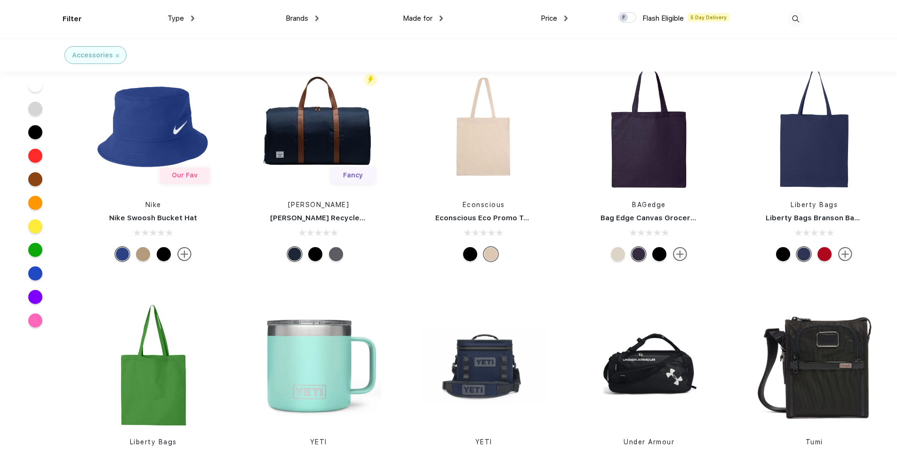
scroll to position [3438, 0]
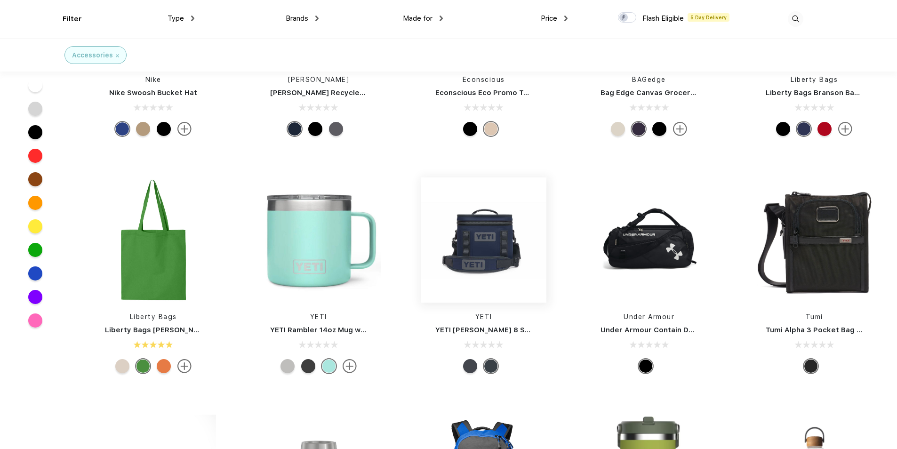
click at [477, 273] on img at bounding box center [483, 240] width 125 height 125
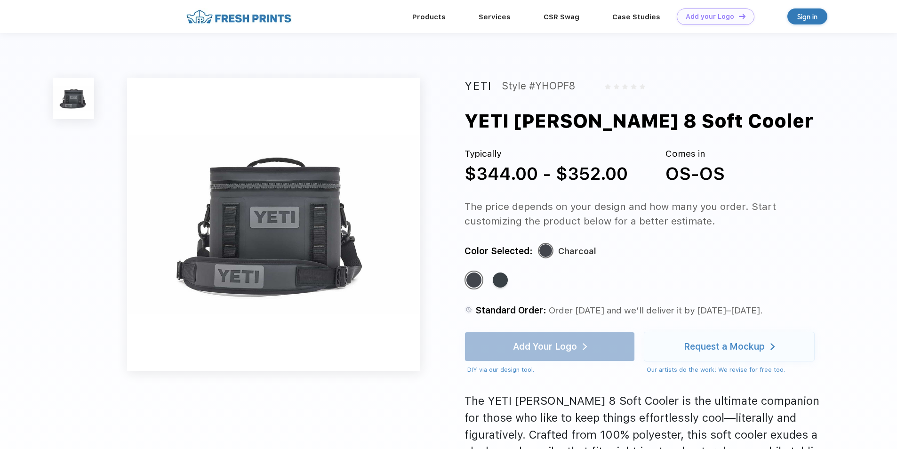
click at [555, 87] on div "Style #YHOPF8" at bounding box center [538, 86] width 73 height 17
copy div "YHOPF8"
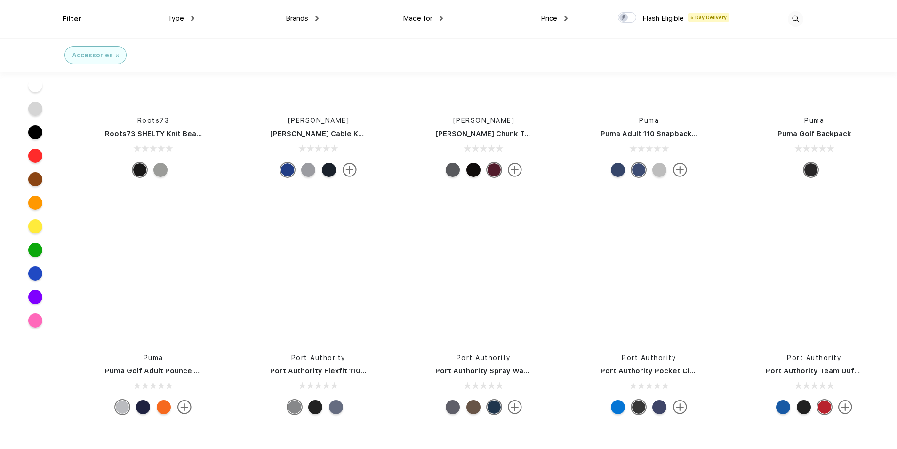
scroll to position [12430, 0]
